Goal: Answer question/provide support

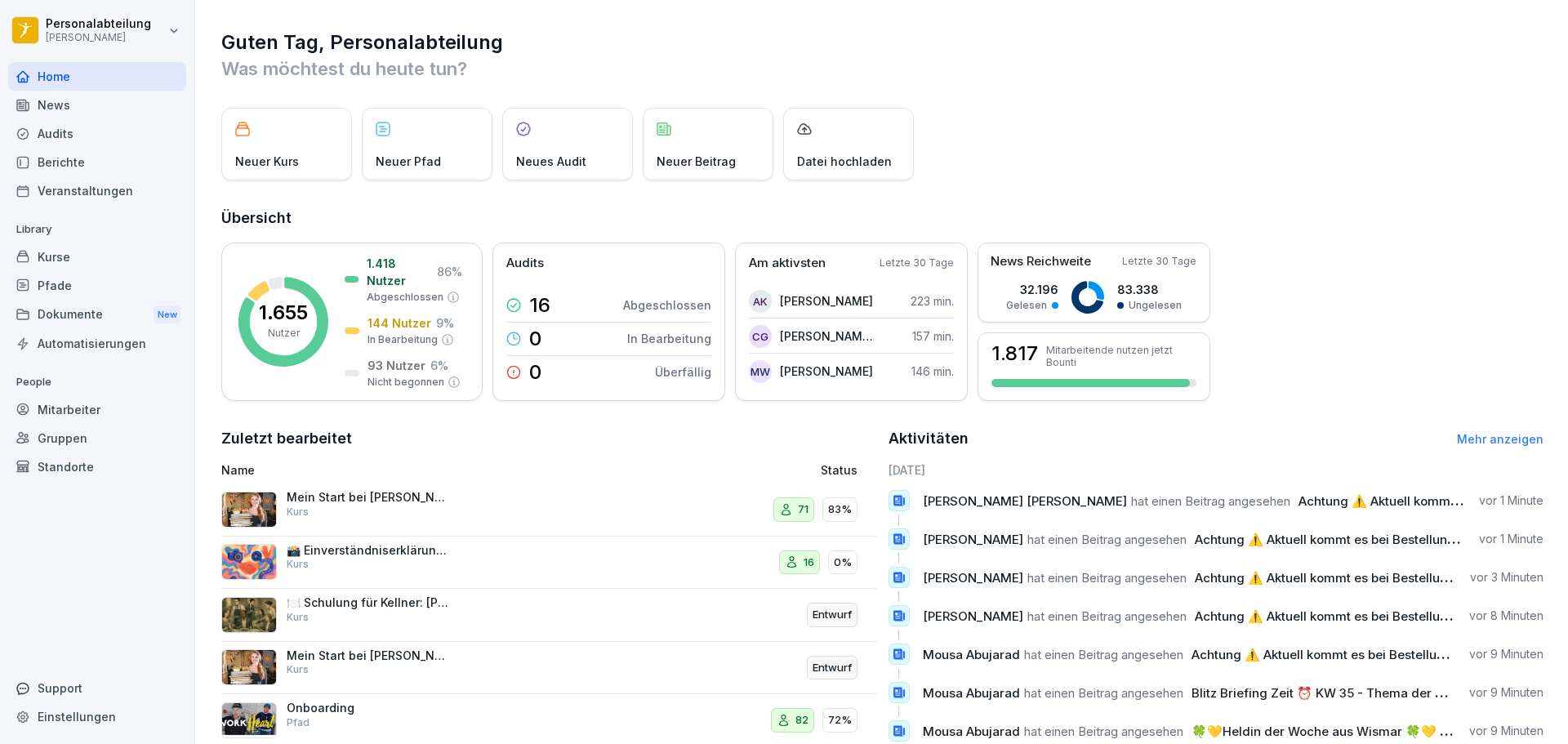
click at [55, 263] on div "Kurse" at bounding box center [97, 257] width 178 height 29
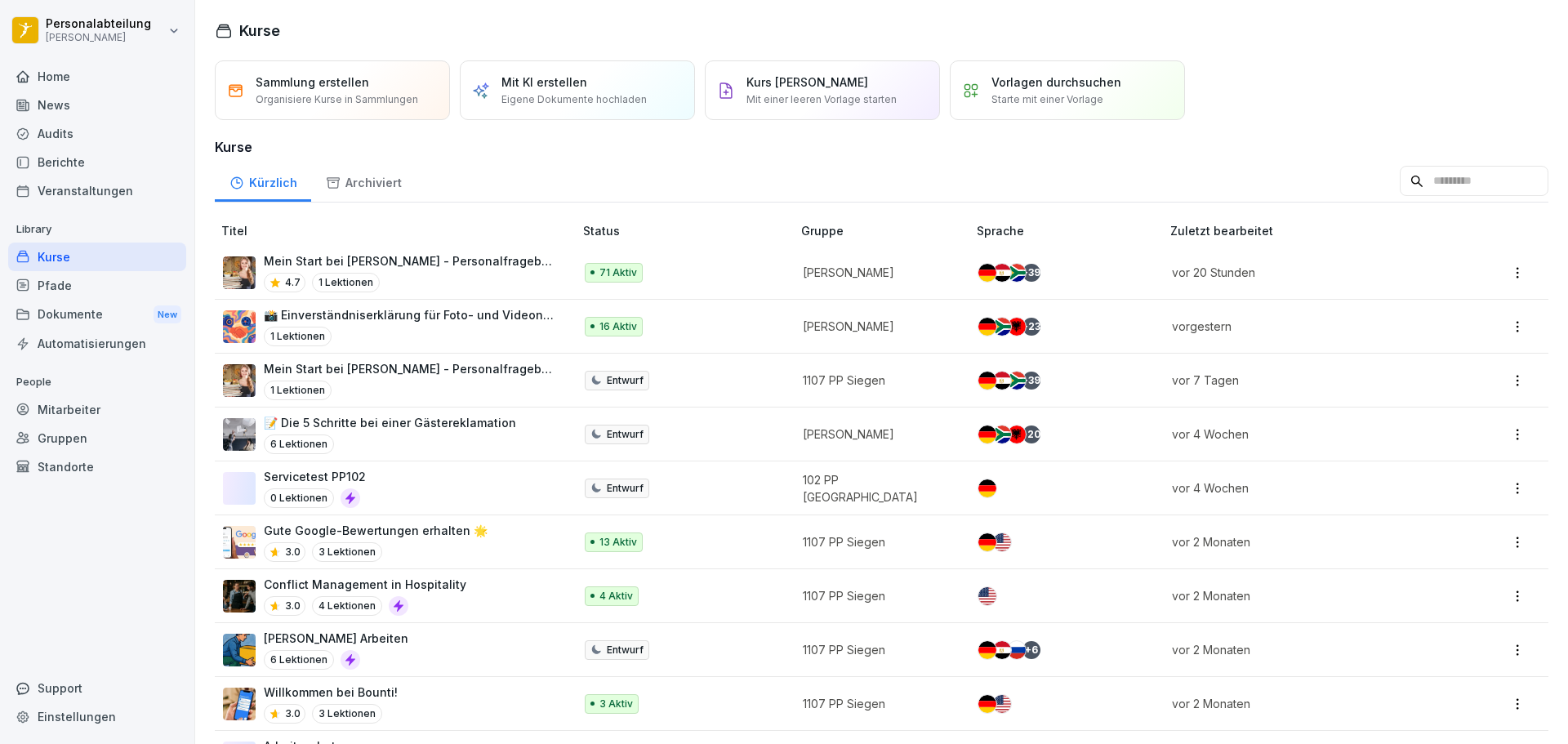
click at [377, 262] on p "Mein Start bei [PERSON_NAME] - Personalfragebogen" at bounding box center [409, 261] width 293 height 17
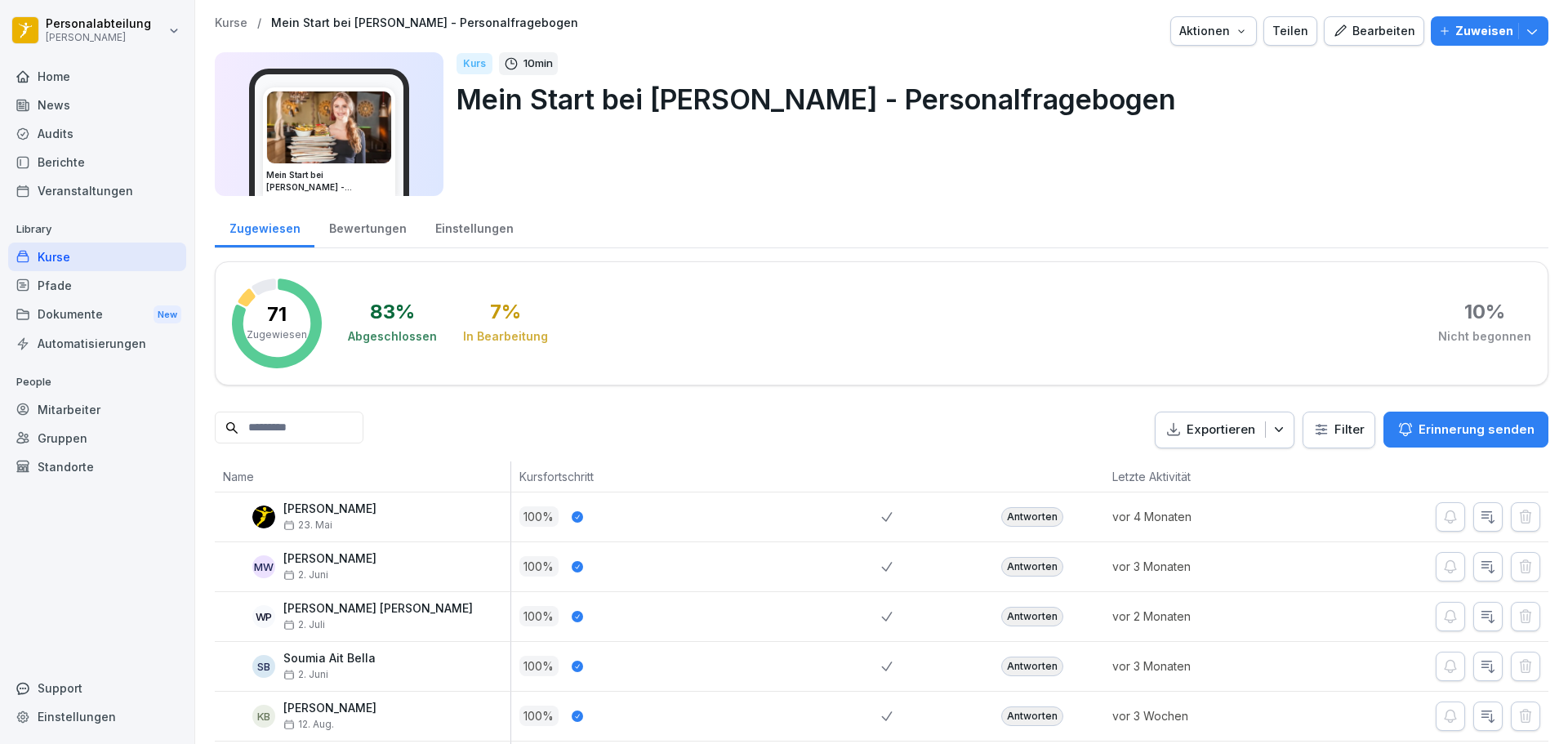
click at [354, 437] on input at bounding box center [289, 427] width 149 height 32
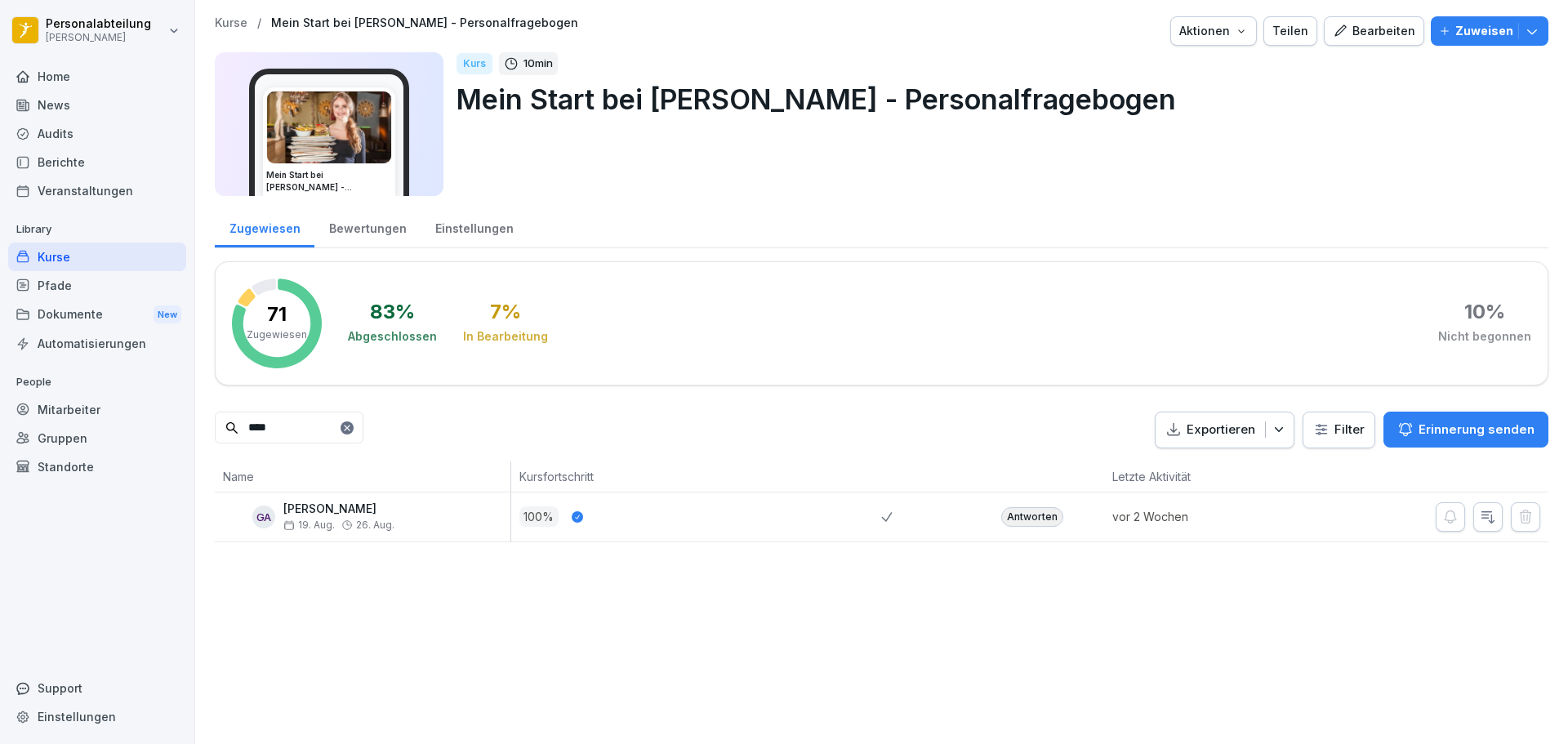
type input "****"
click at [1013, 520] on div "Antworten" at bounding box center [1032, 517] width 62 height 20
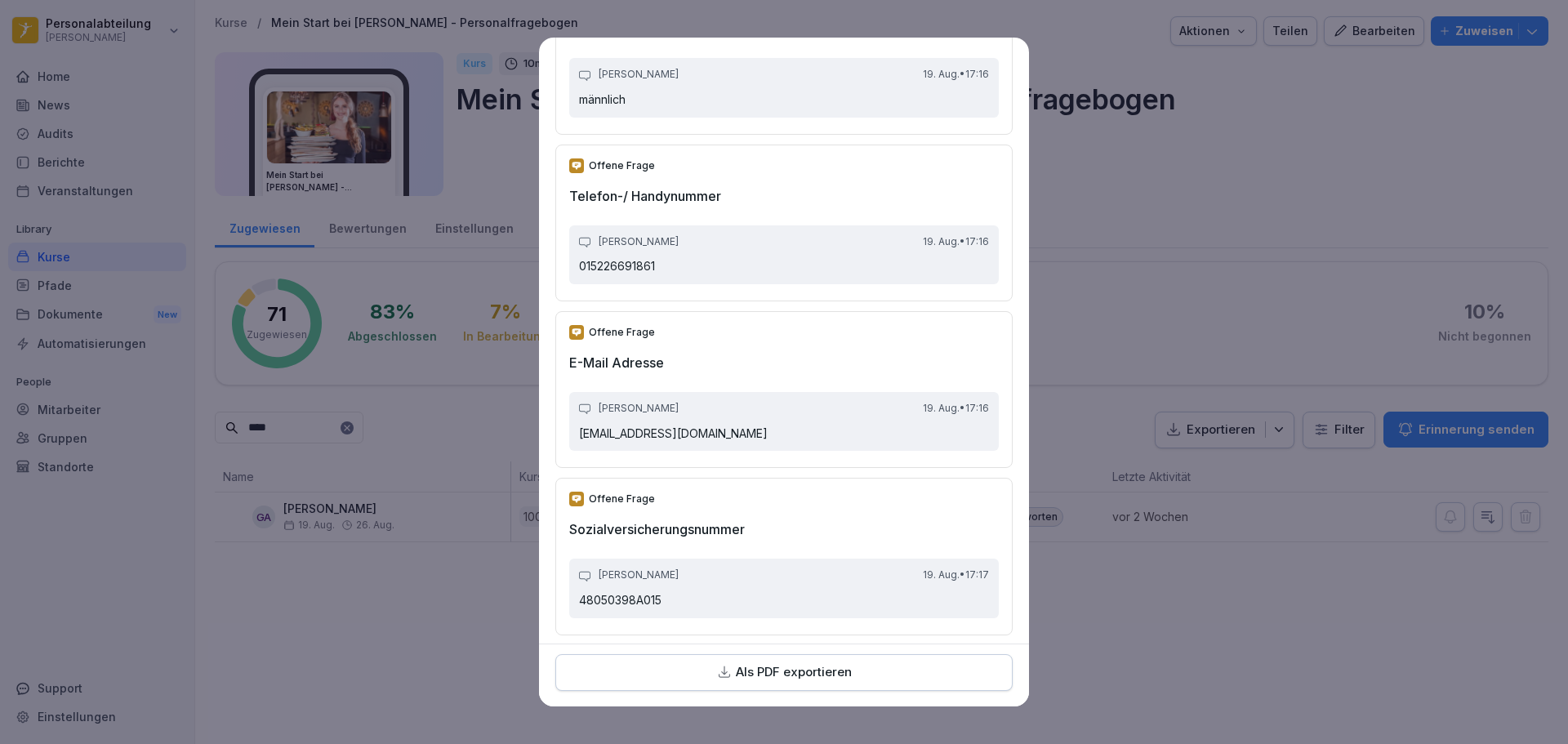
scroll to position [1797, 0]
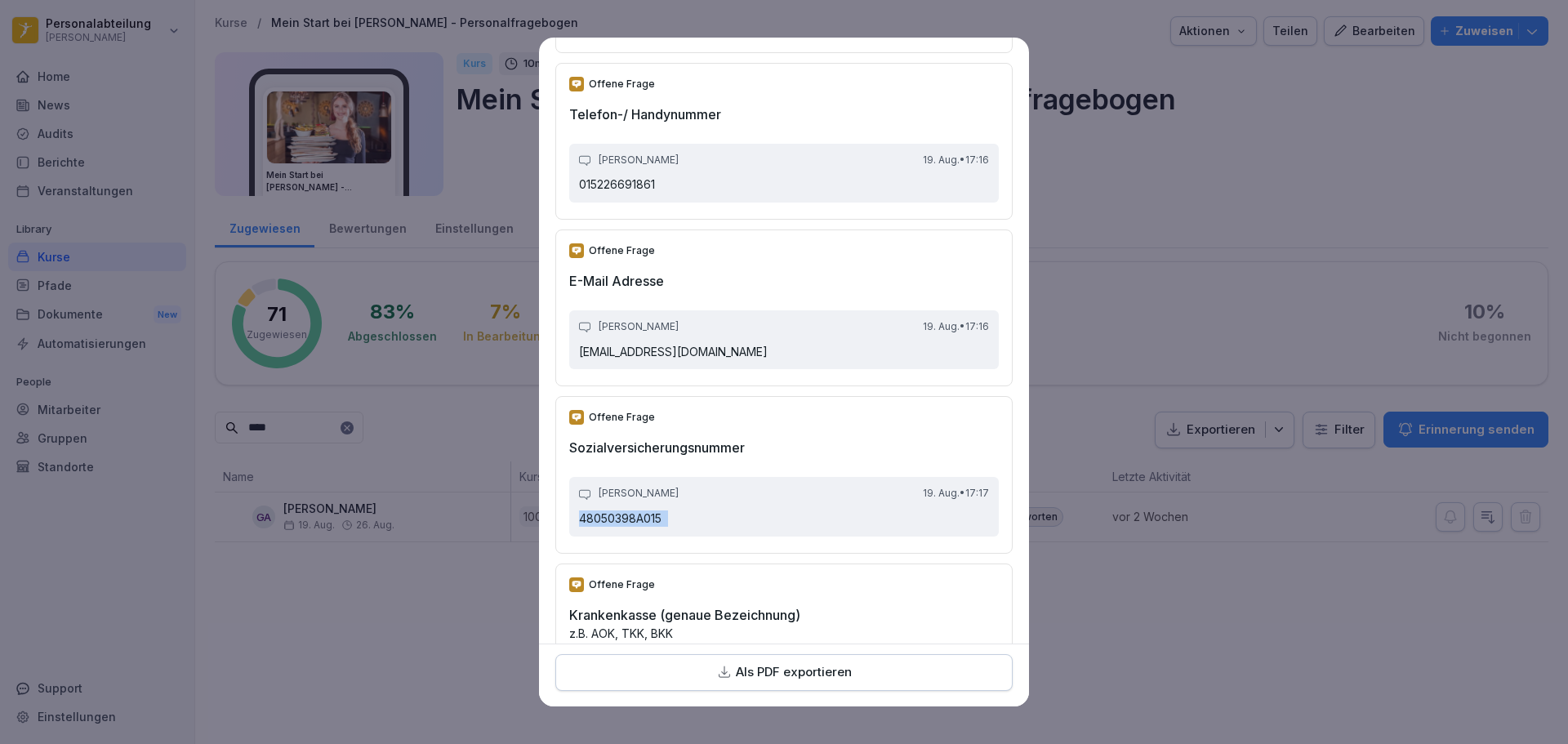
drag, startPoint x: 682, startPoint y: 515, endPoint x: 556, endPoint y: 536, distance: 127.7
click at [556, 536] on div "Offene Frage Sozialversicherungsnummer [PERSON_NAME] [DATE] • 17:17 48050398A015" at bounding box center [784, 475] width 457 height 156
copy p "48050398A015"
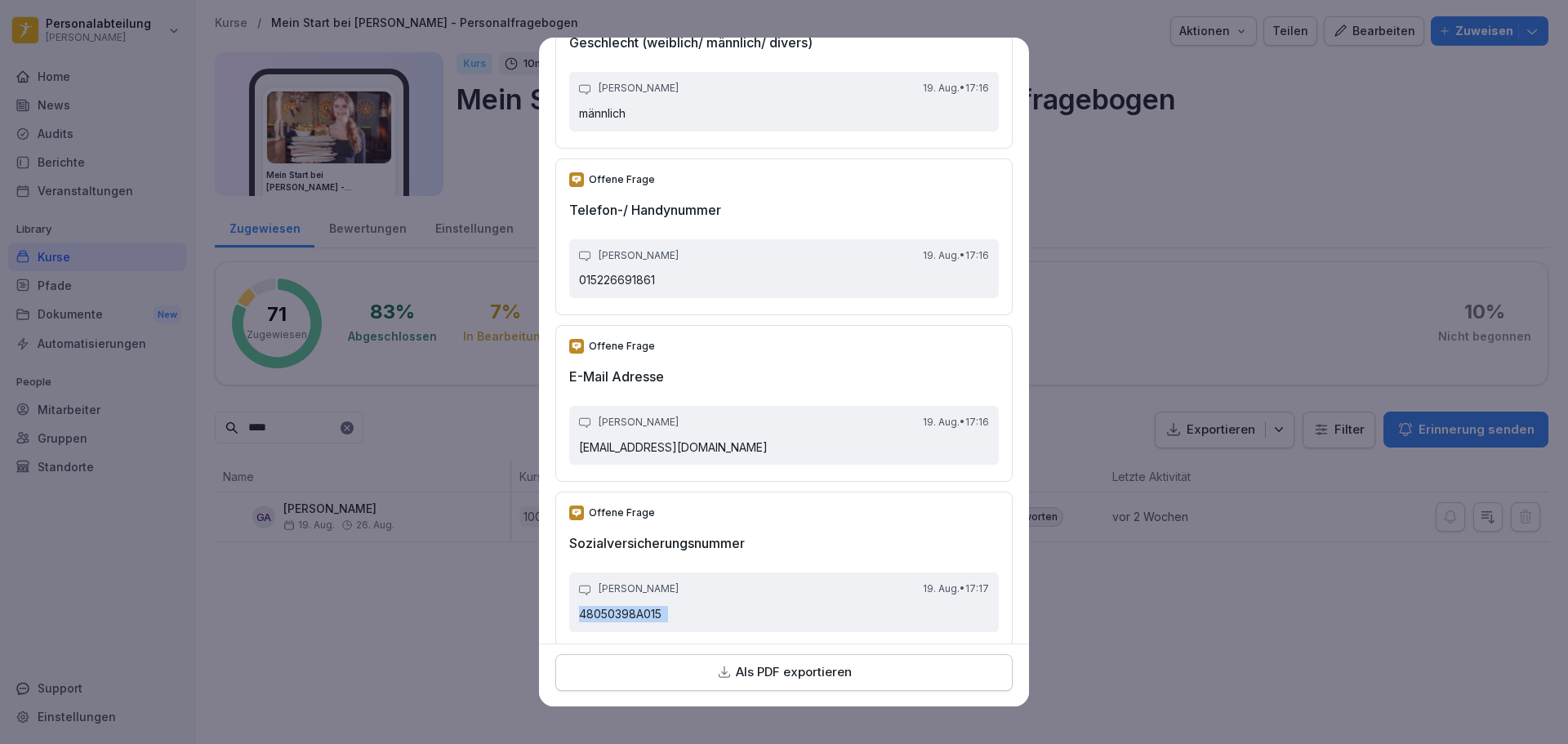
scroll to position [1677, 0]
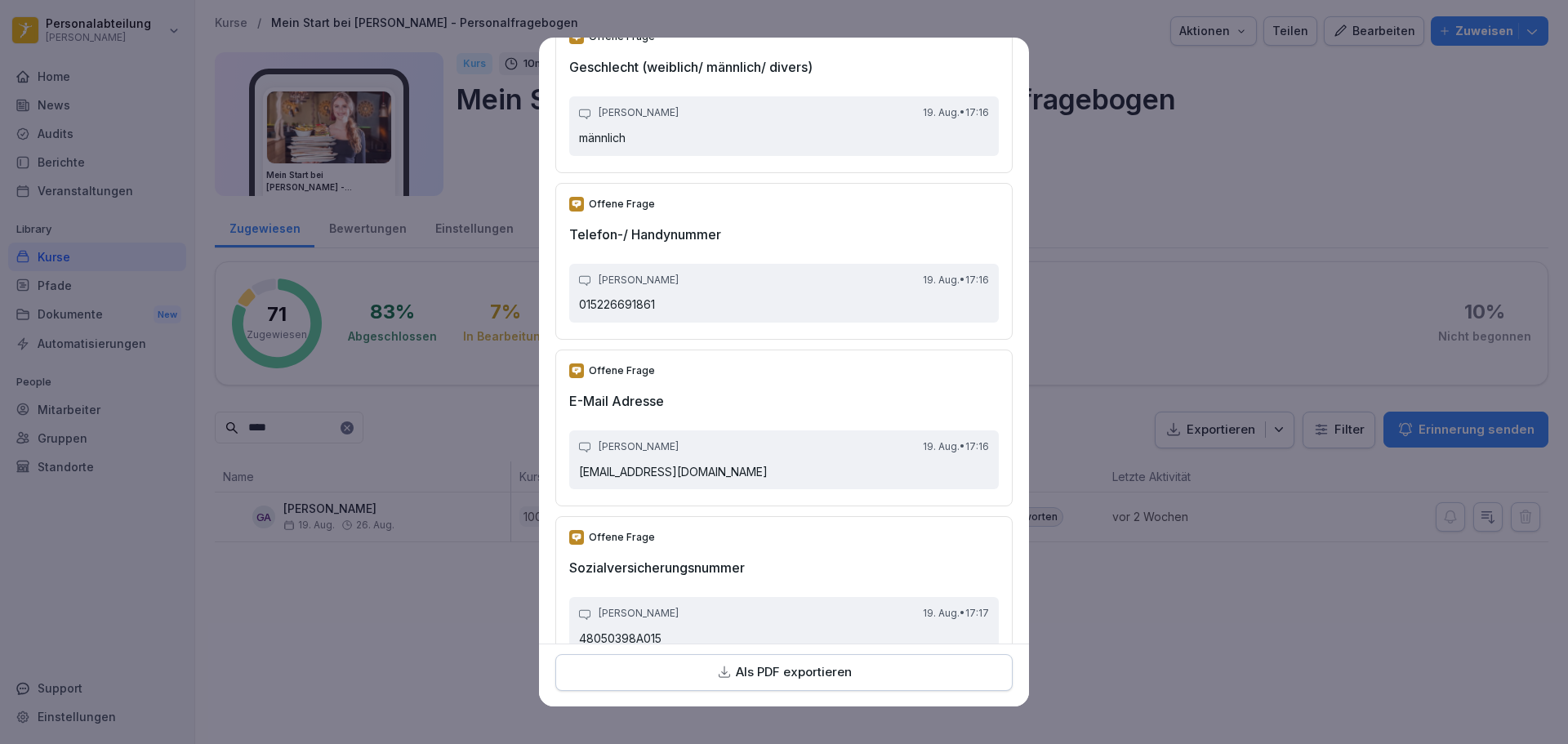
click at [771, 445] on div "[PERSON_NAME] [DATE] • 17:16" at bounding box center [784, 447] width 409 height 14
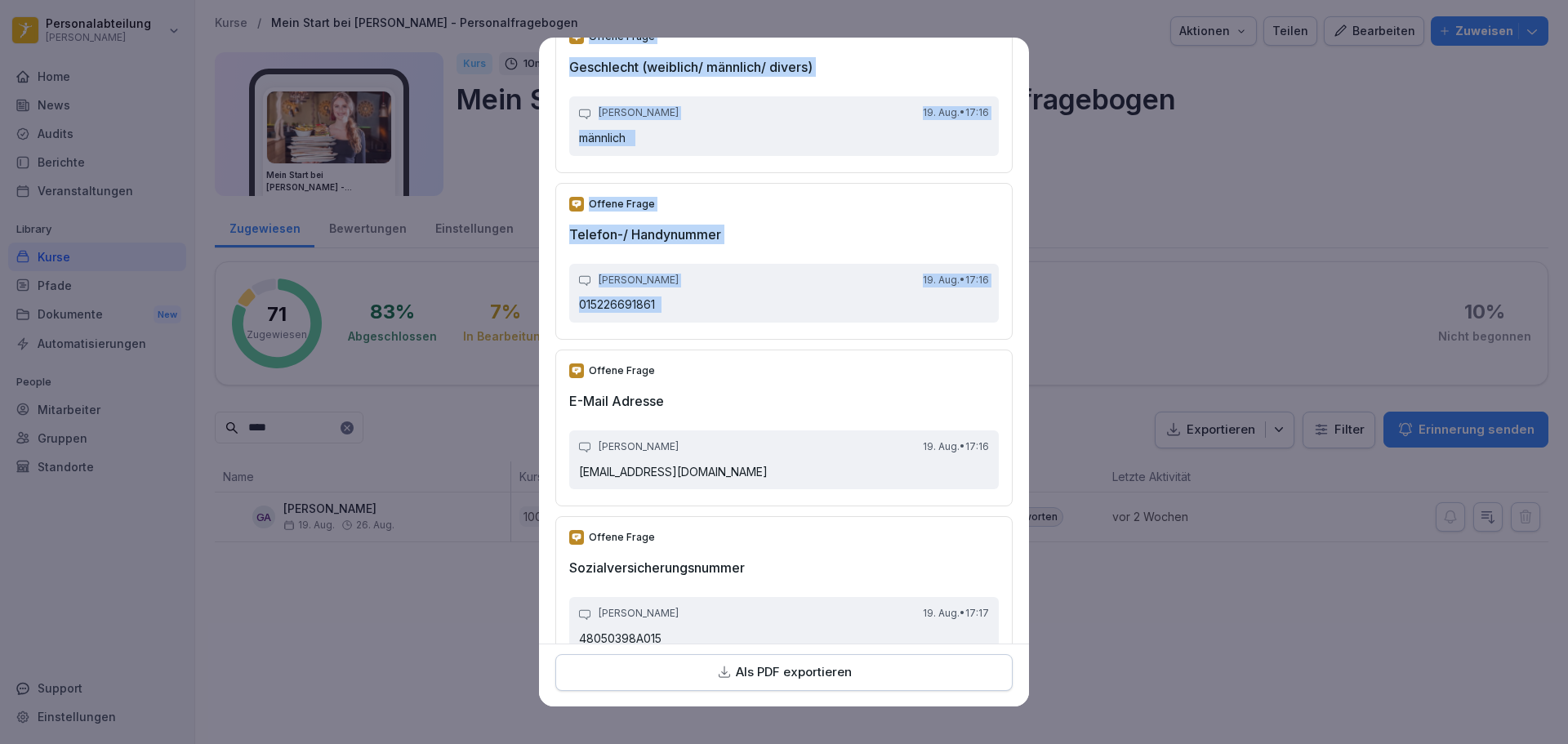
drag, startPoint x: 646, startPoint y: 304, endPoint x: 506, endPoint y: 290, distance: 140.7
click at [506, 290] on body "Personalabteilung [PERSON_NAME] Home News Audits Berichte Veranstaltungen Libra…" at bounding box center [784, 372] width 1568 height 744
click at [802, 301] on p "015226691861" at bounding box center [784, 304] width 409 height 17
drag, startPoint x: 686, startPoint y: 312, endPoint x: 667, endPoint y: 305, distance: 20.2
click at [685, 312] on p "015226691861" at bounding box center [784, 304] width 409 height 17
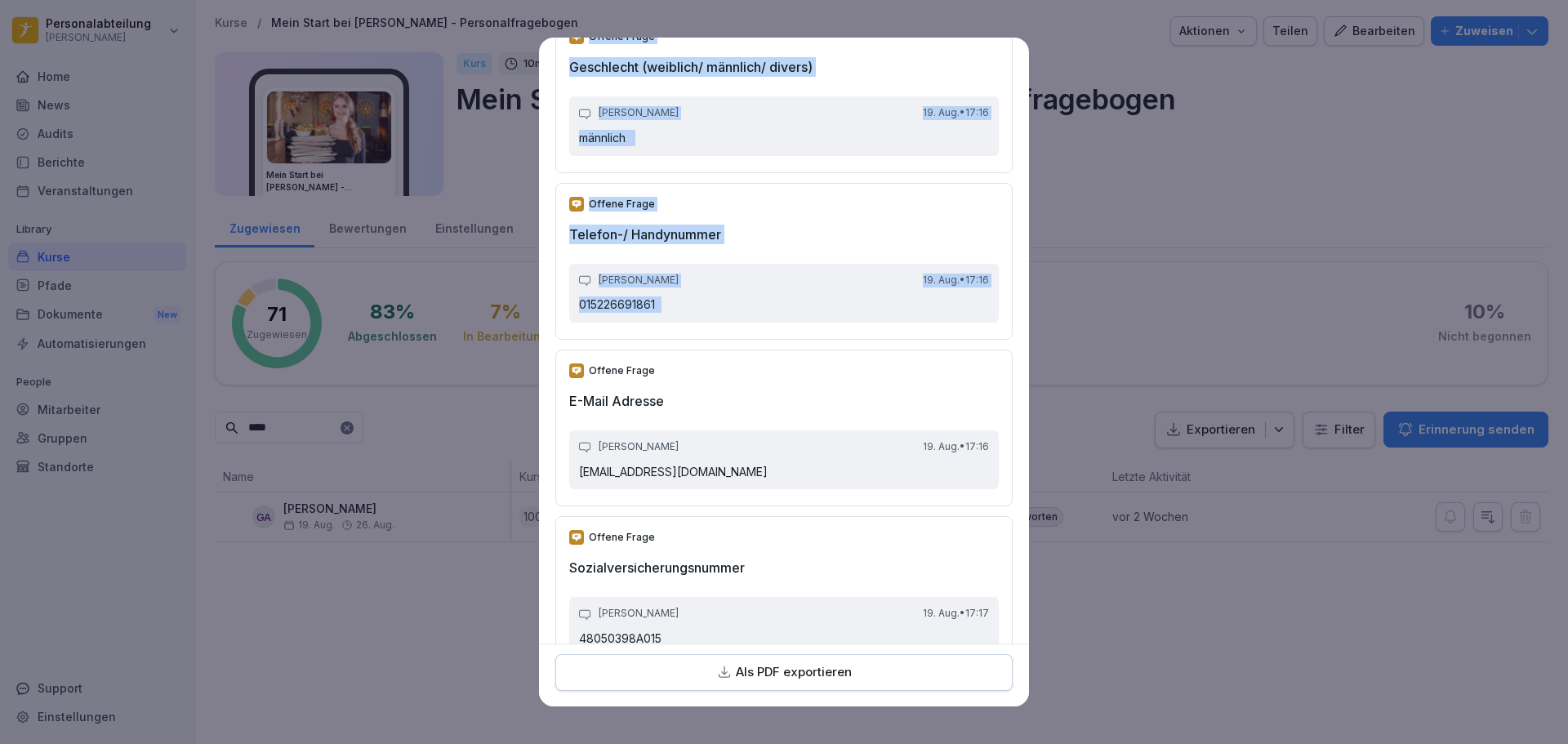
click at [661, 302] on p "015226691861" at bounding box center [784, 304] width 409 height 17
click at [656, 301] on p "015226691861" at bounding box center [784, 304] width 409 height 17
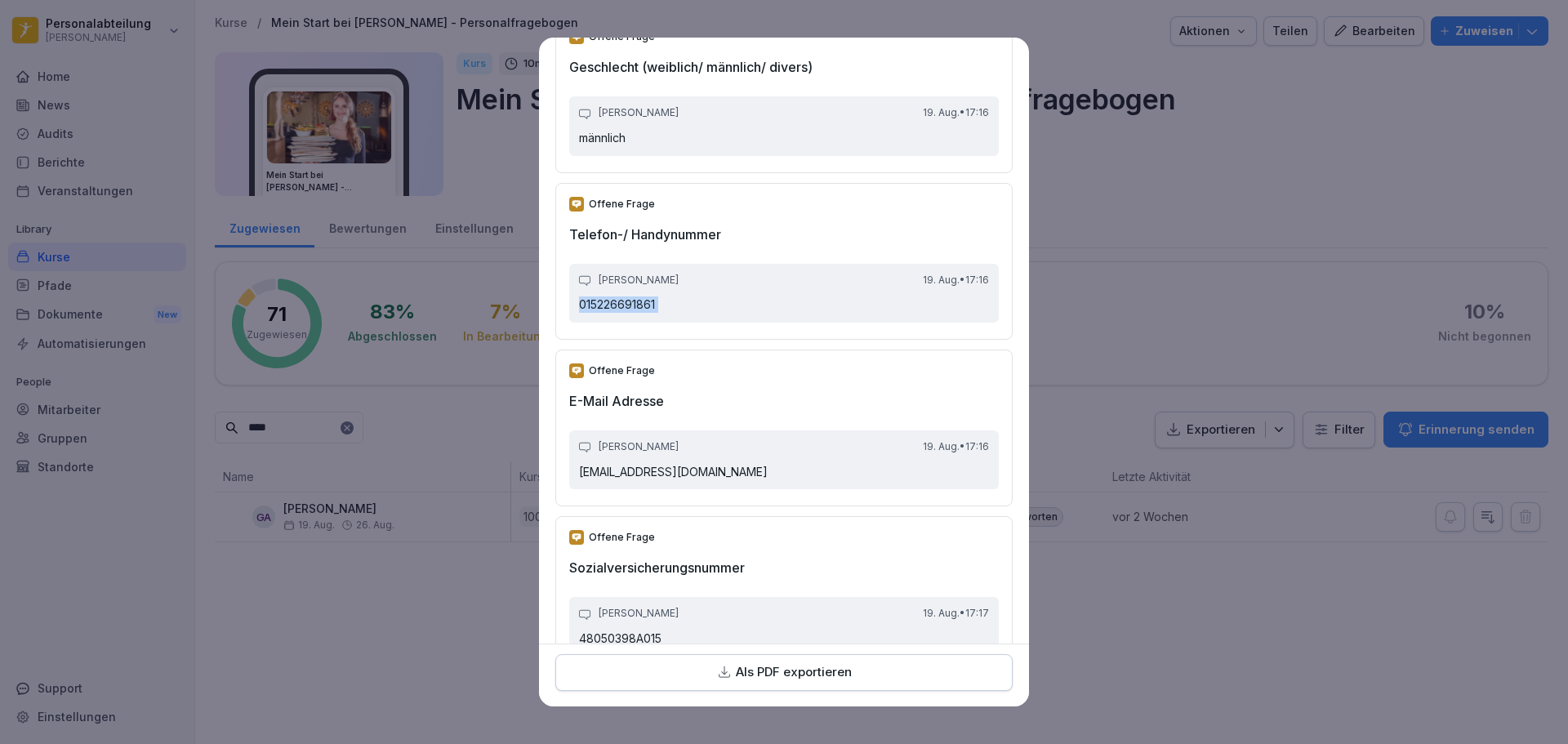
drag, startPoint x: 658, startPoint y: 300, endPoint x: 561, endPoint y: 295, distance: 97.1
click at [561, 295] on div "Offene Frage Telefon-/ Handynummer [PERSON_NAME] [DATE] • 17:16 015226691861" at bounding box center [784, 262] width 457 height 156
copy p "015226691861"
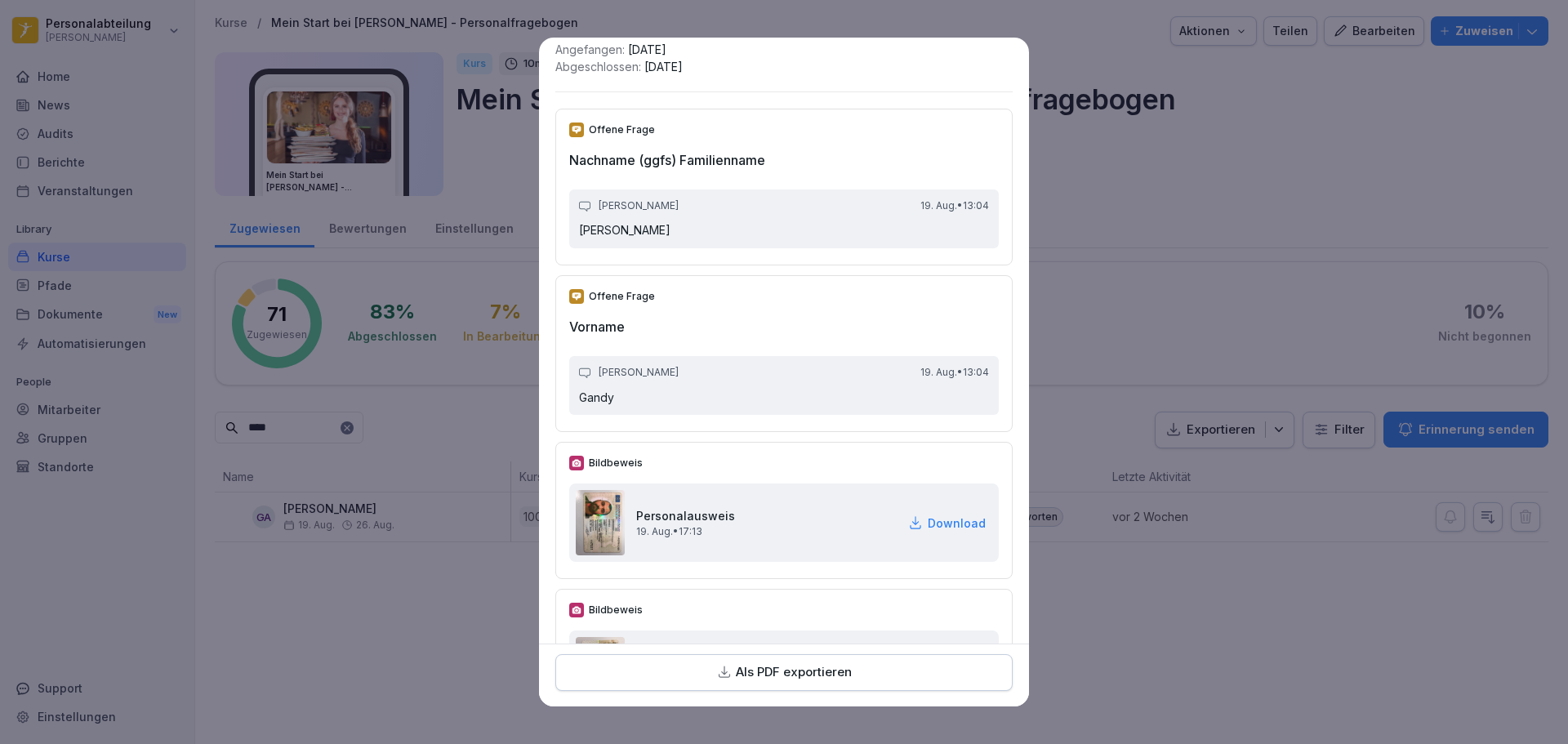
scroll to position [490, 0]
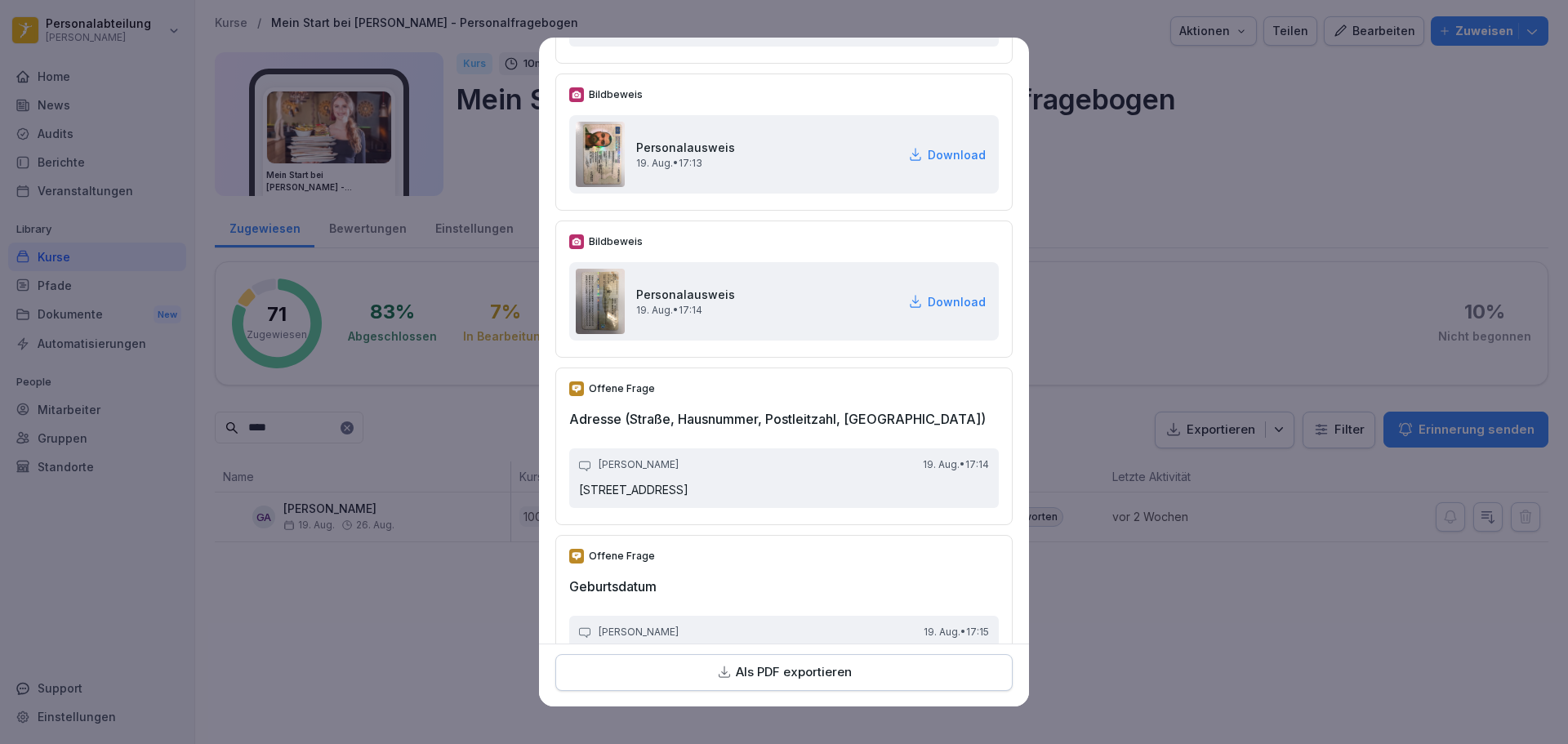
click at [928, 161] on p "Download" at bounding box center [957, 155] width 58 height 17
drag, startPoint x: 933, startPoint y: 303, endPoint x: 1174, endPoint y: 130, distance: 296.7
click at [933, 303] on p "Download" at bounding box center [957, 302] width 58 height 17
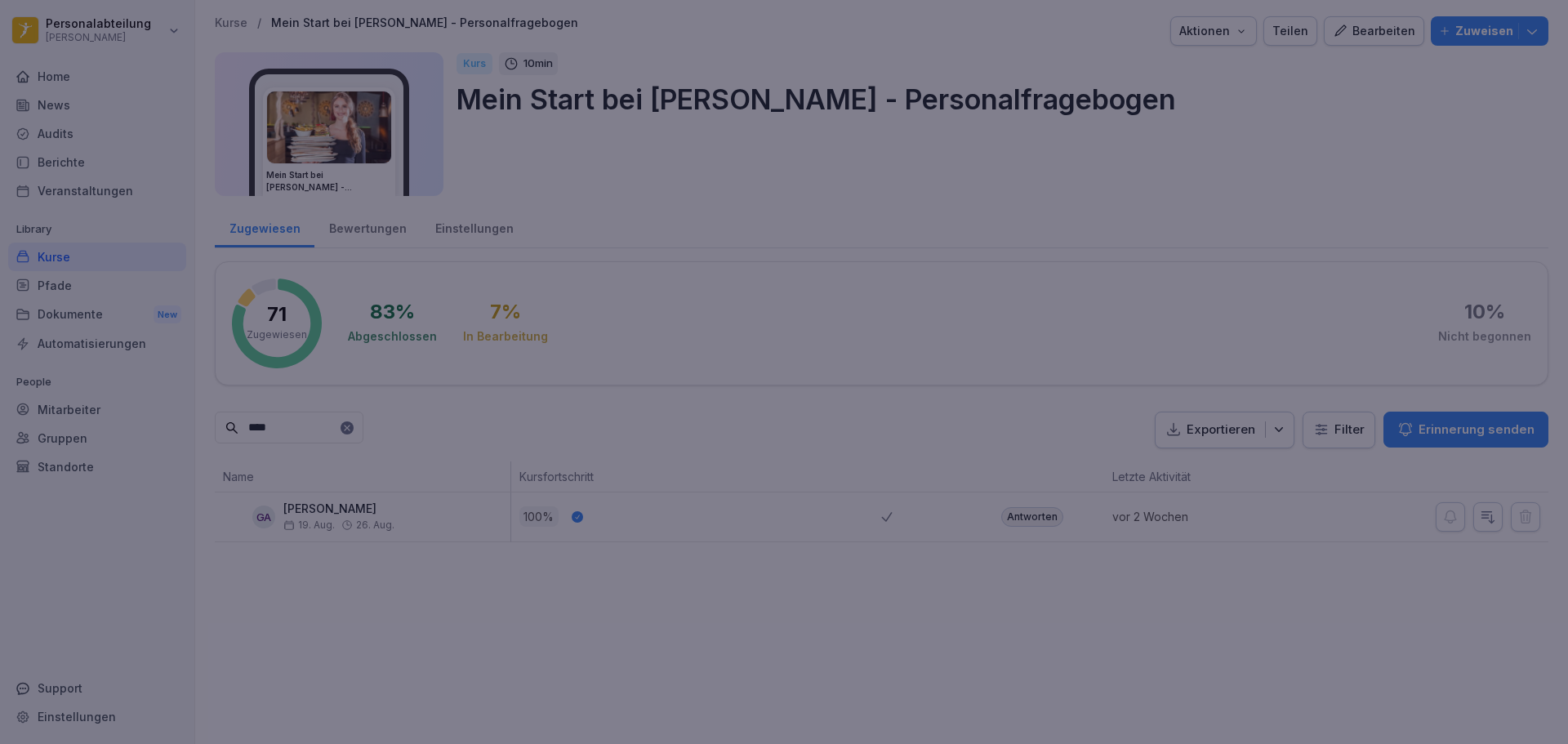
drag, startPoint x: 1461, startPoint y: 1, endPoint x: 1349, endPoint y: 83, distance: 138.8
click at [1349, 83] on div at bounding box center [784, 372] width 1568 height 744
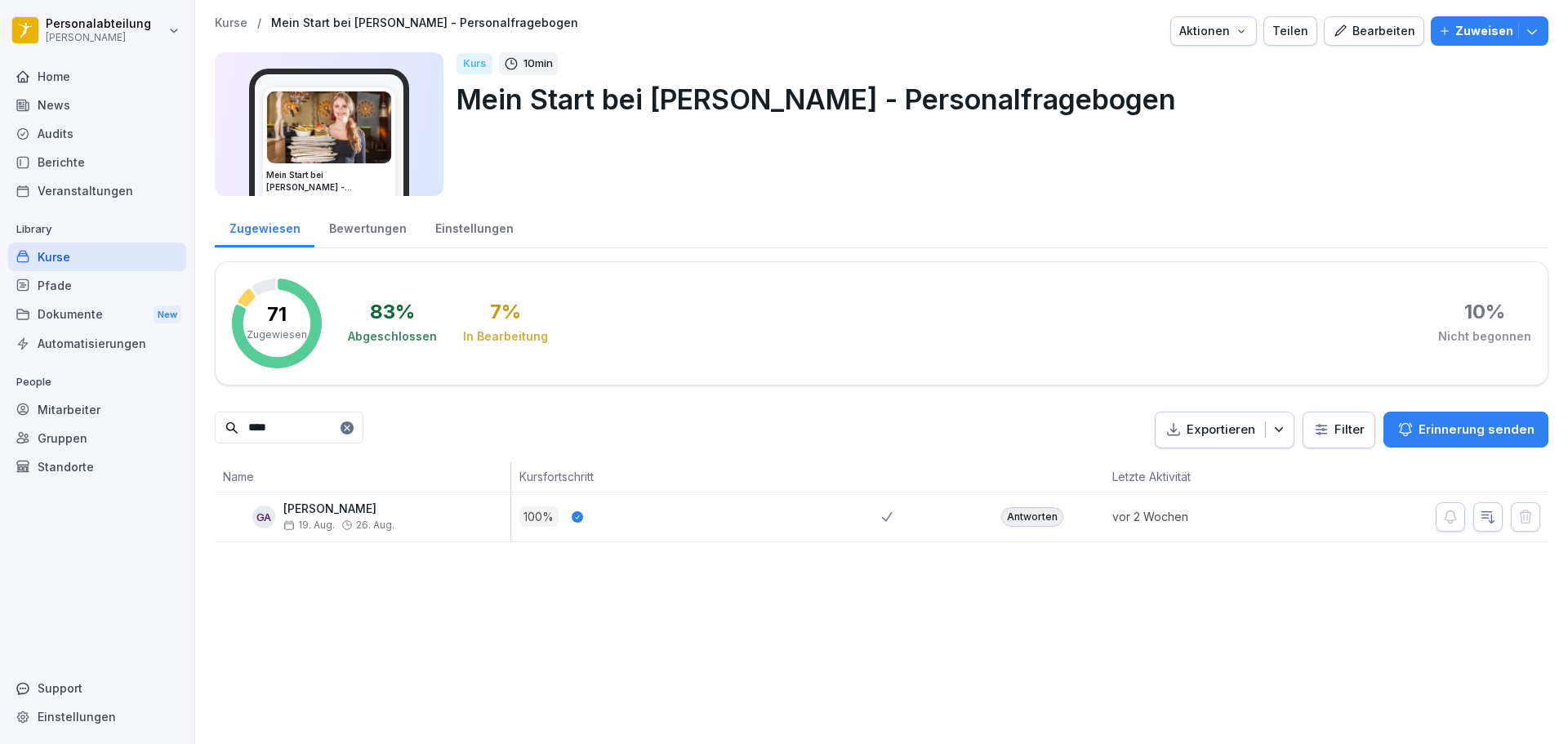
click at [1027, 519] on div "Antworten" at bounding box center [1032, 517] width 62 height 20
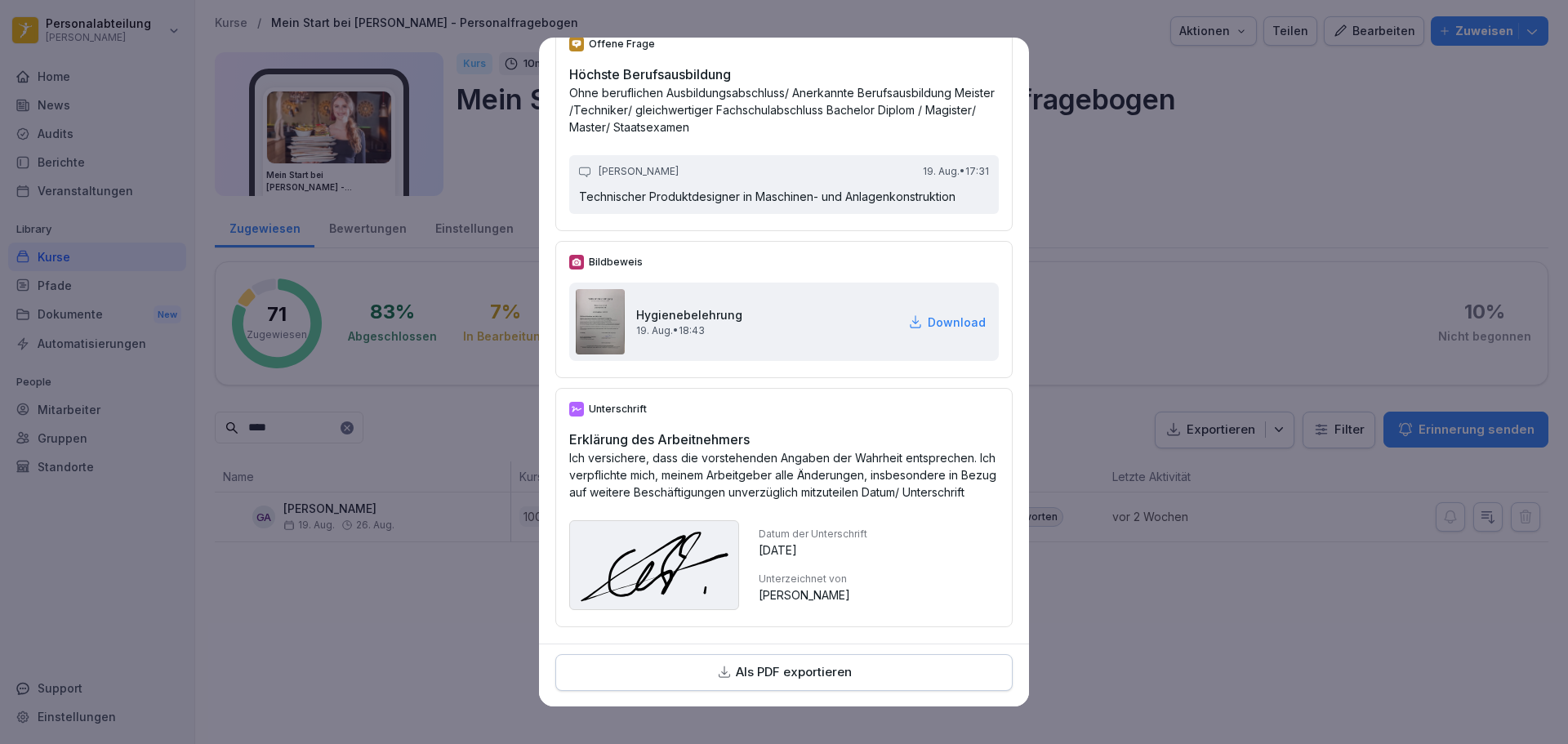
scroll to position [4782, 0]
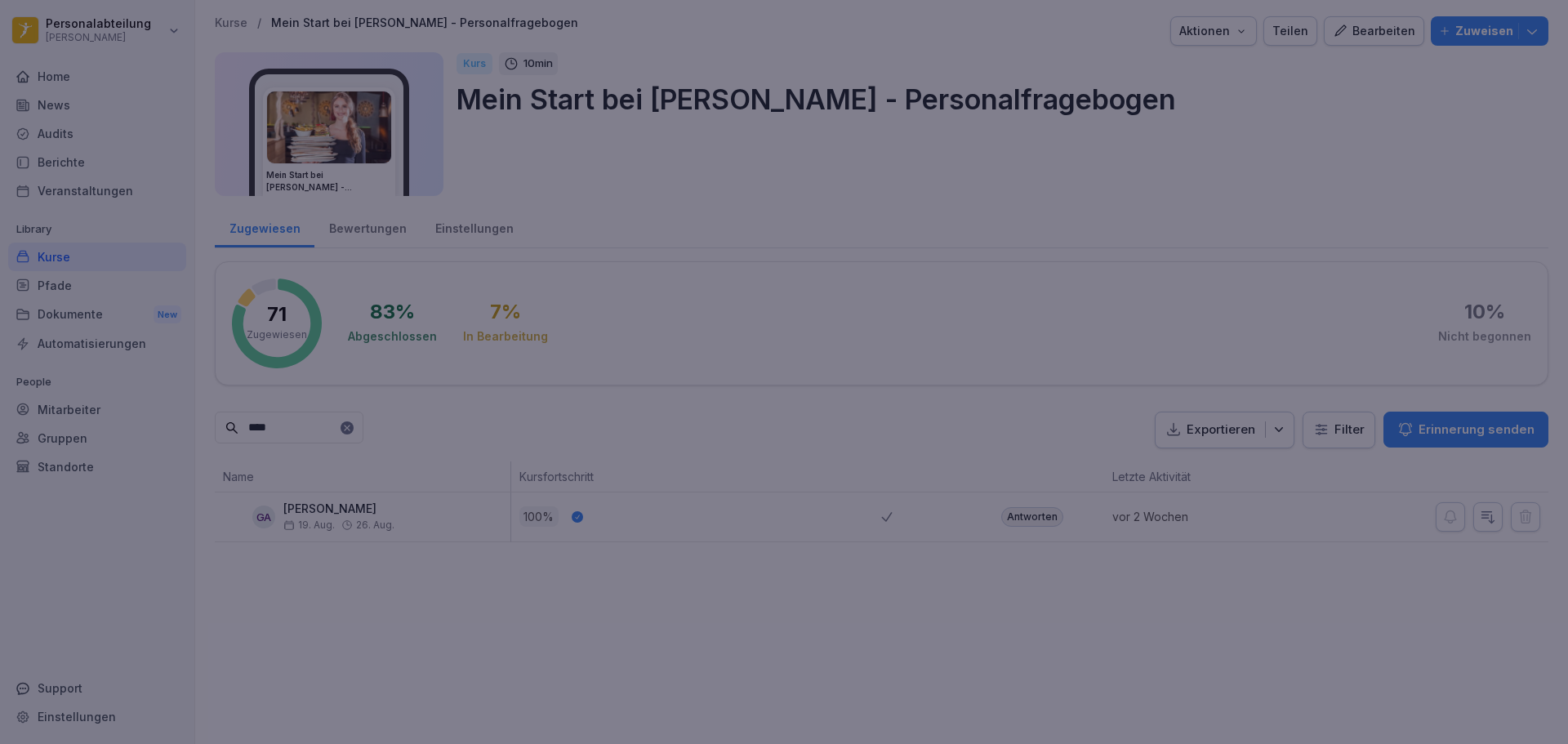
click at [1184, 212] on div at bounding box center [784, 372] width 1568 height 744
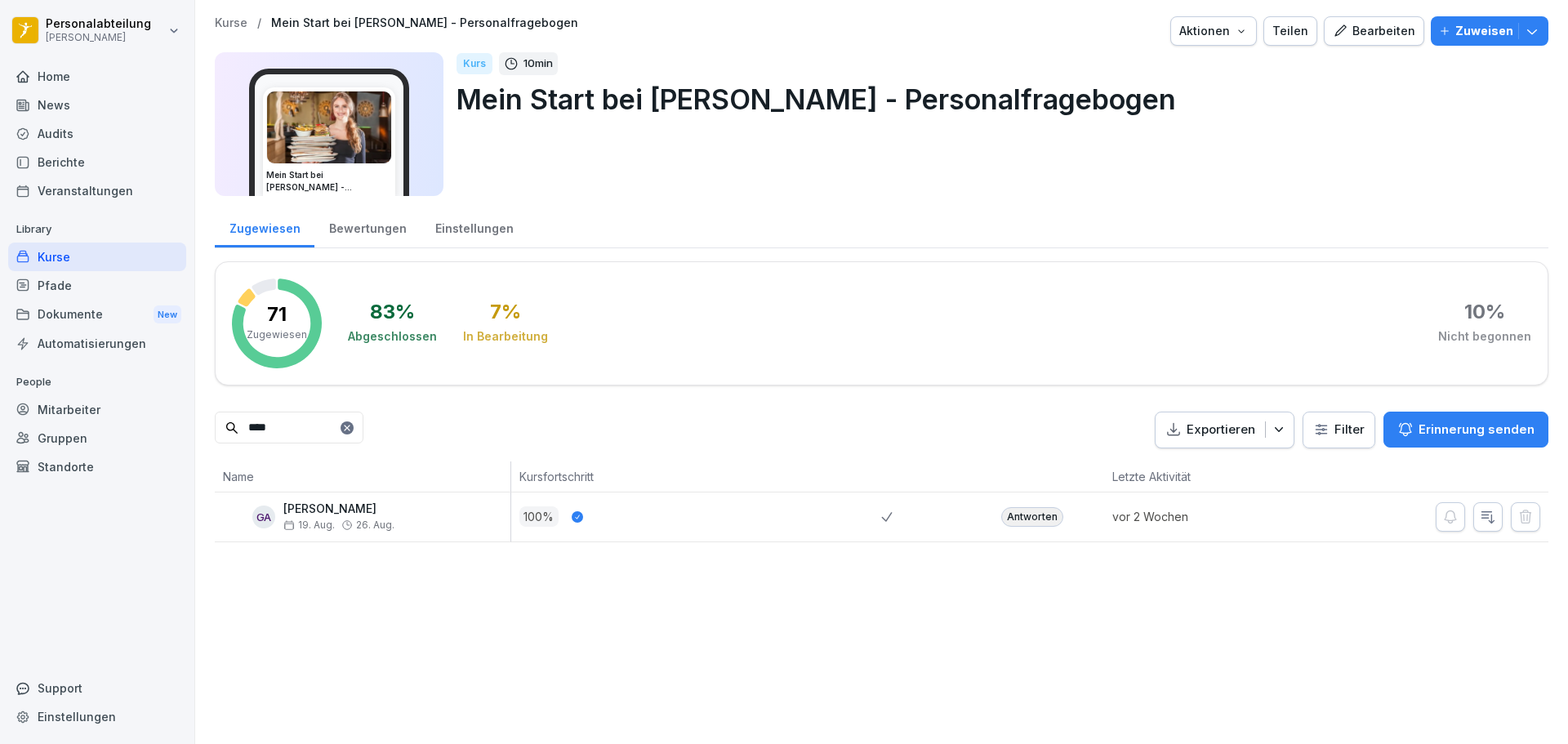
click at [97, 293] on div "Pfade" at bounding box center [97, 285] width 178 height 29
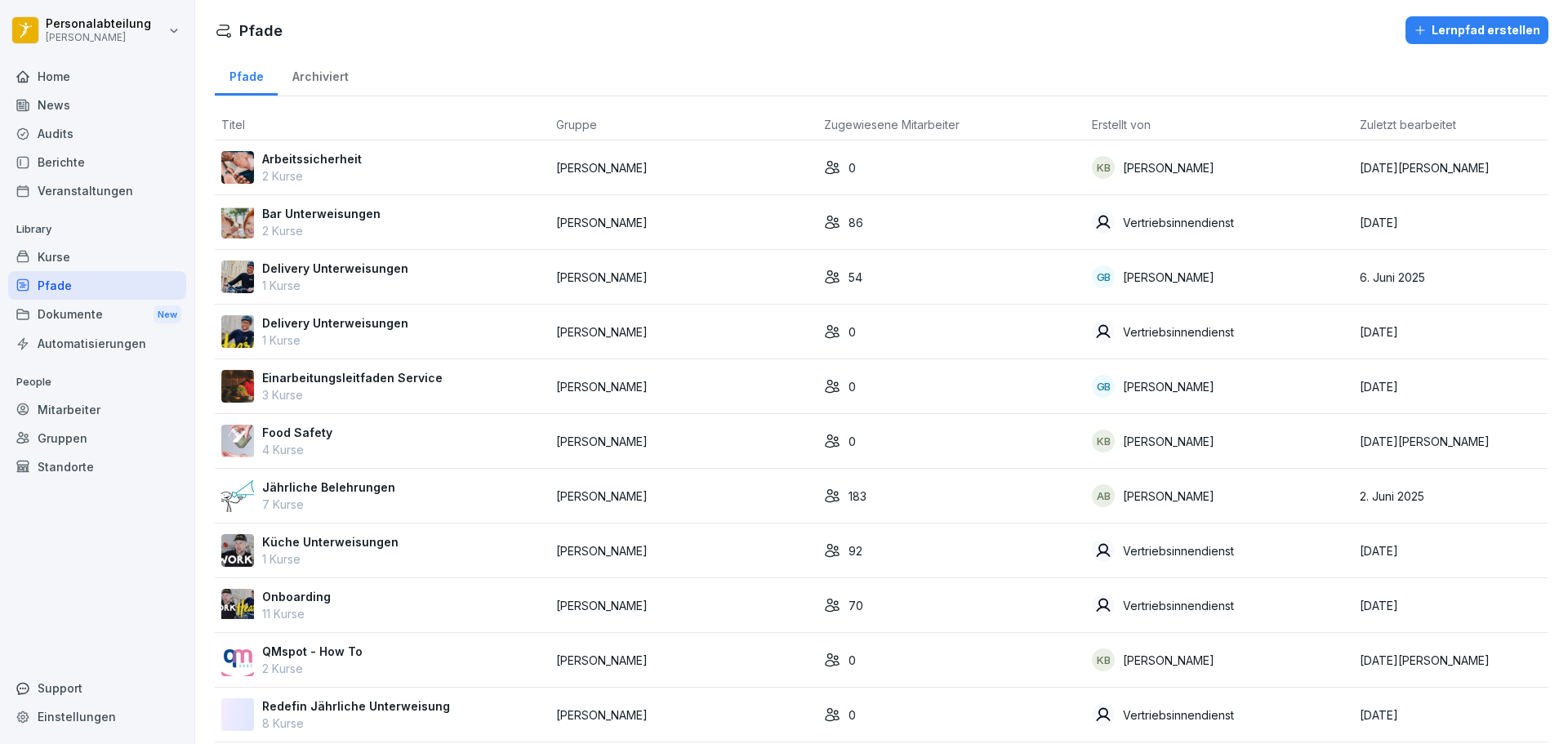
click at [300, 602] on p "Onboarding" at bounding box center [297, 597] width 69 height 17
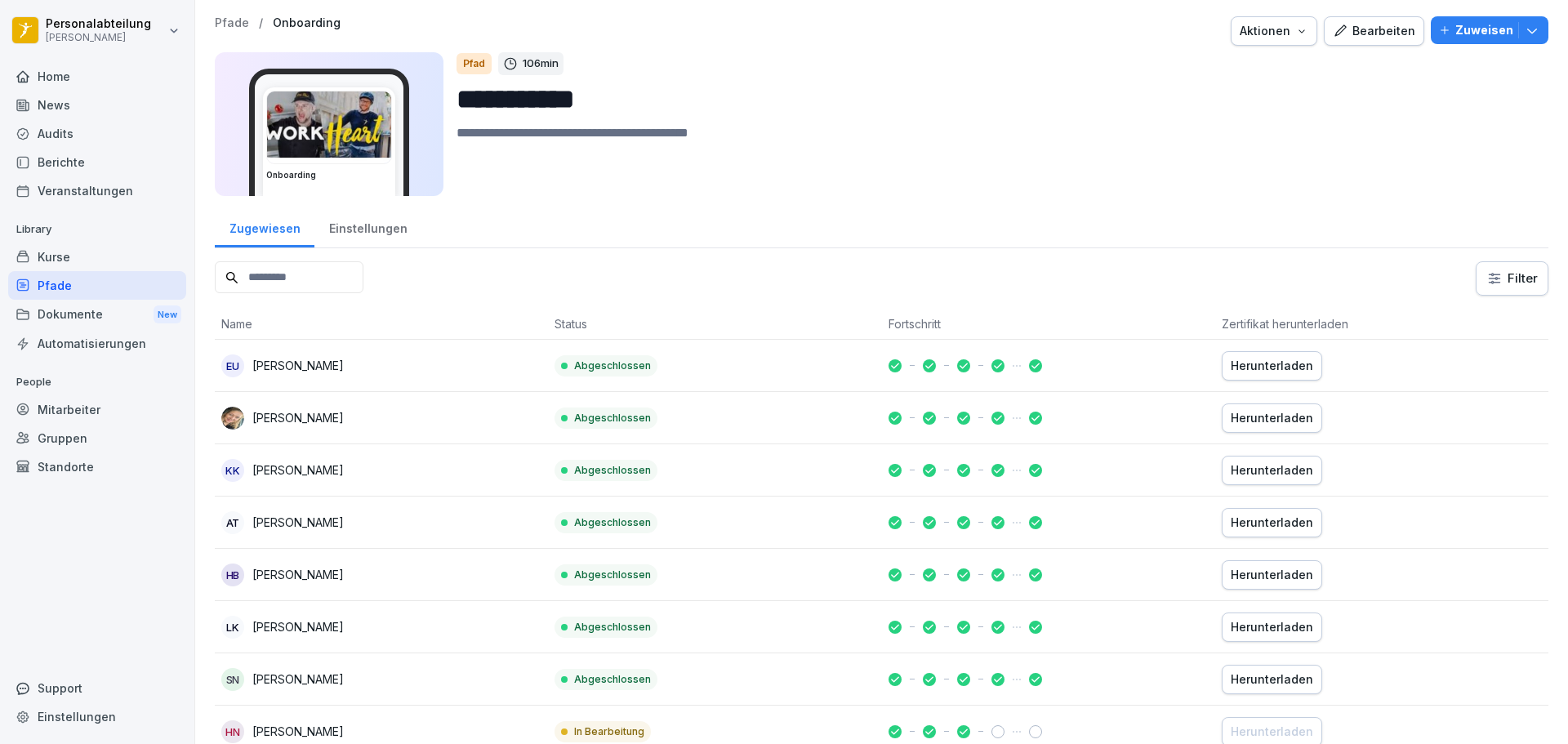
click at [363, 277] on input at bounding box center [289, 277] width 149 height 32
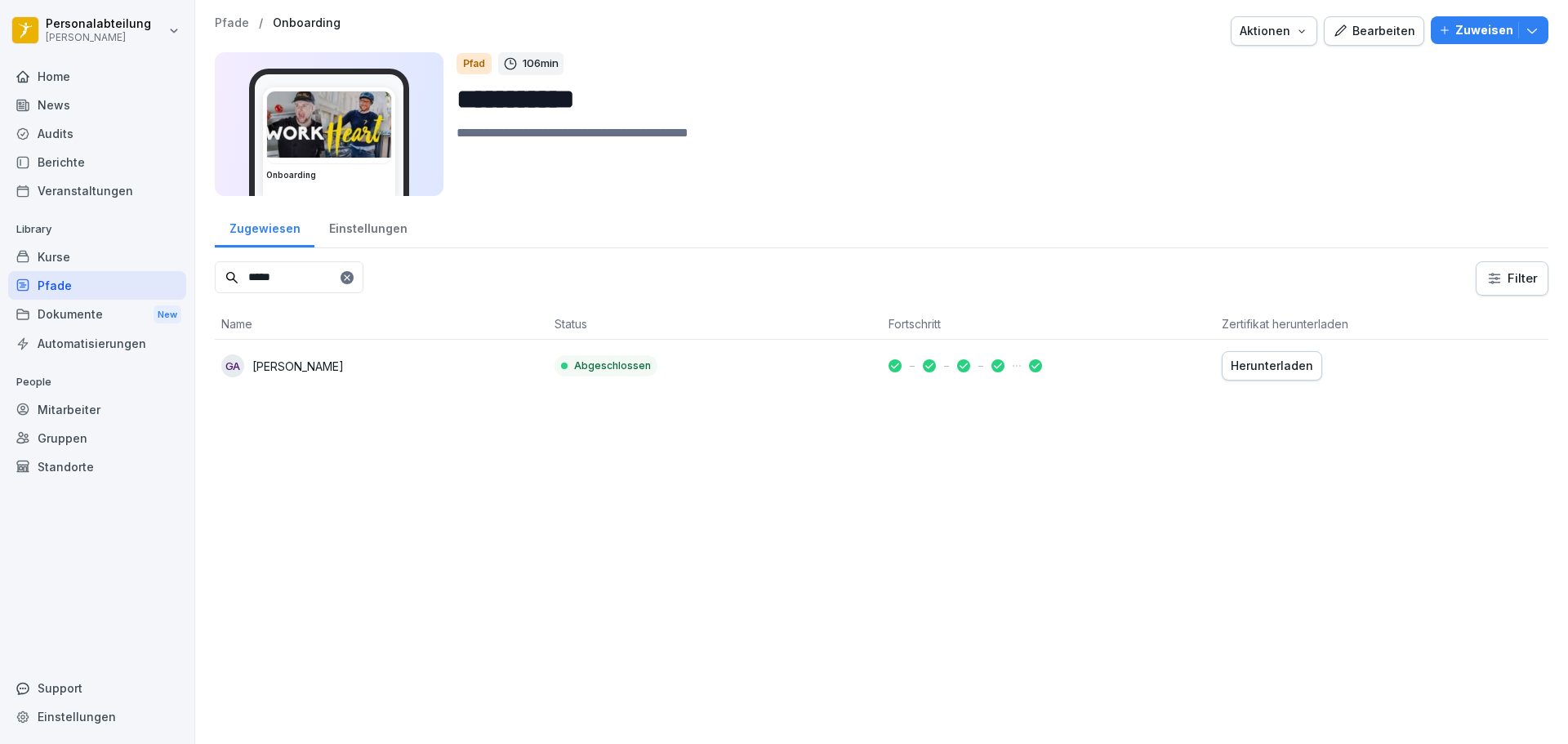
type input "*****"
click at [1240, 369] on div "Herunterladen" at bounding box center [1271, 365] width 83 height 18
